Goal: Information Seeking & Learning: Learn about a topic

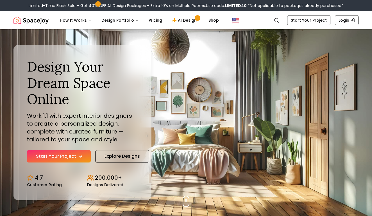
click at [74, 155] on link "Start Your Project" at bounding box center [59, 156] width 64 height 12
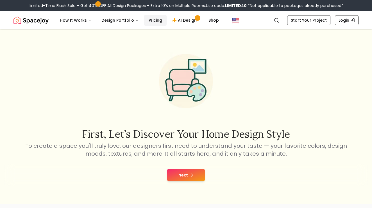
click at [153, 19] on link "Pricing" at bounding box center [155, 20] width 22 height 11
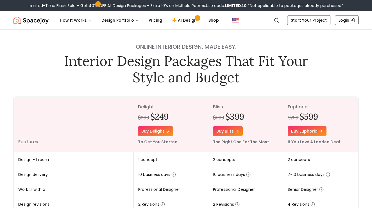
scroll to position [3, 0]
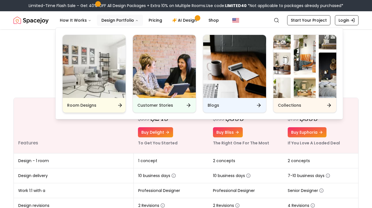
click at [98, 105] on div "Room Designs" at bounding box center [94, 105] width 63 height 15
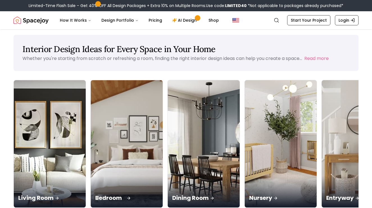
click at [95, 194] on p "Bedroom" at bounding box center [126, 198] width 63 height 8
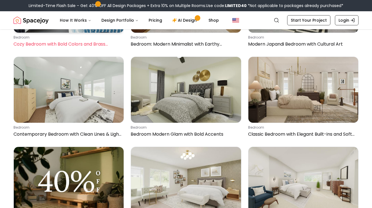
scroll to position [1195, 0]
